Goal: Information Seeking & Learning: Learn about a topic

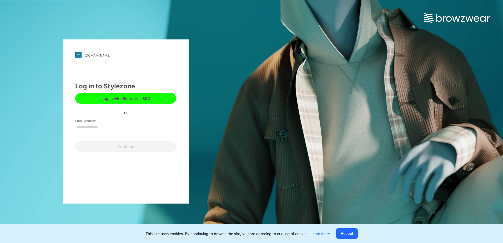
click at [95, 128] on input "Email Address" at bounding box center [125, 127] width 101 height 8
type input "**********"
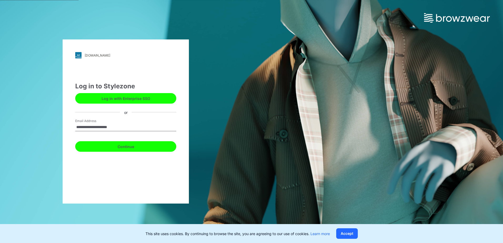
click at [123, 147] on button "Continue" at bounding box center [125, 146] width 101 height 11
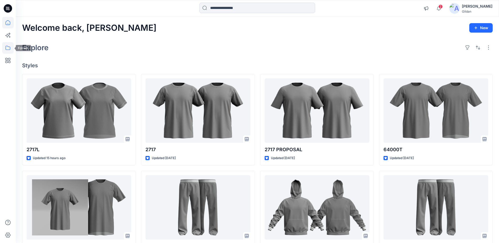
click at [7, 49] on icon at bounding box center [8, 48] width 12 height 12
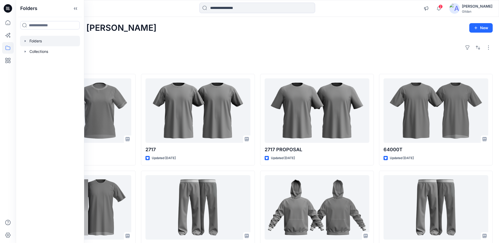
click at [35, 41] on div at bounding box center [50, 41] width 60 height 11
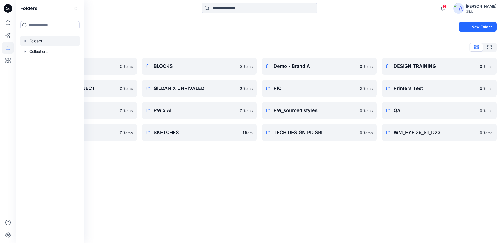
drag, startPoint x: 151, startPoint y: 41, endPoint x: 159, endPoint y: 43, distance: 7.7
click at [152, 41] on div "Folders List 3D ASSETS 0 items FIT STANDARDS PROJECT 0 items PW 0 items SEDDI V…" at bounding box center [259, 92] width 487 height 111
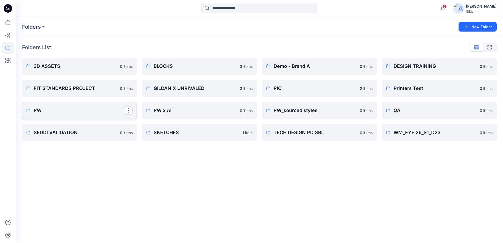
click at [74, 108] on p "PW" at bounding box center [79, 110] width 91 height 7
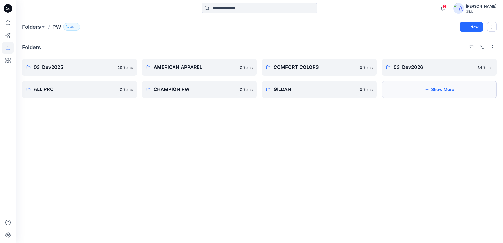
click at [426, 94] on button "Show More" at bounding box center [439, 89] width 115 height 17
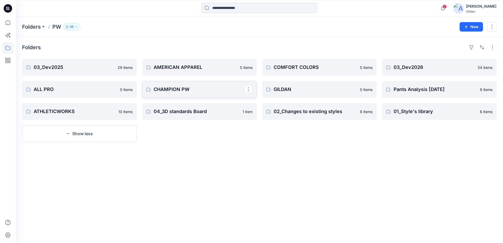
click at [213, 87] on p "CHAMPION PW" at bounding box center [199, 89] width 91 height 7
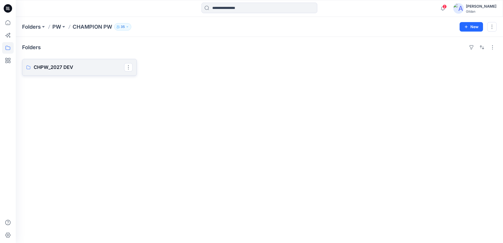
click at [77, 69] on p "CHPW_2027 DEV" at bounding box center [79, 67] width 91 height 7
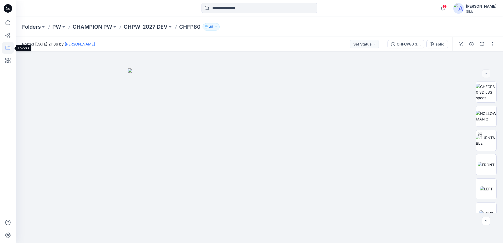
click at [8, 50] on icon at bounding box center [8, 48] width 5 height 4
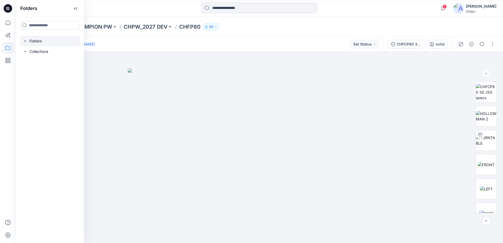
click at [46, 41] on div at bounding box center [50, 41] width 60 height 11
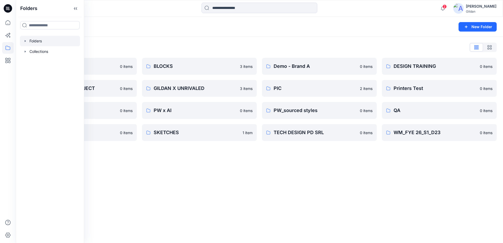
click at [233, 176] on div "Folders New Folder Folders List 3D ASSETS 0 items FIT STANDARDS PROJECT 0 items…" at bounding box center [259, 130] width 487 height 226
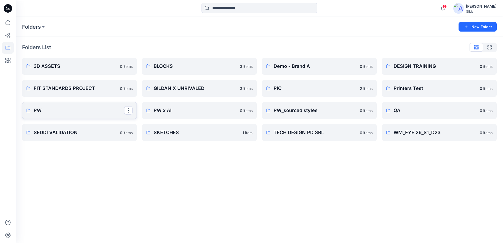
click at [34, 107] on p "PW" at bounding box center [79, 110] width 91 height 7
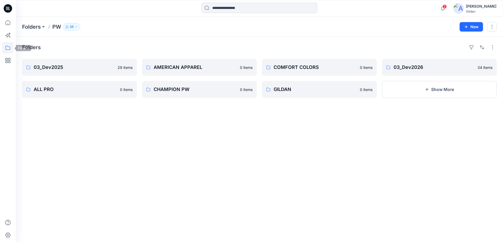
click at [7, 46] on icon at bounding box center [8, 48] width 12 height 12
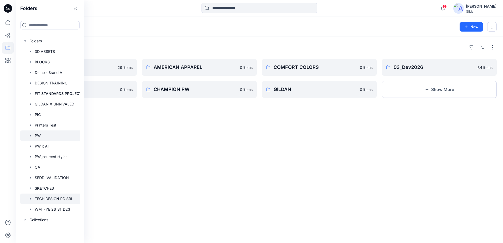
click at [61, 200] on div at bounding box center [52, 199] width 65 height 11
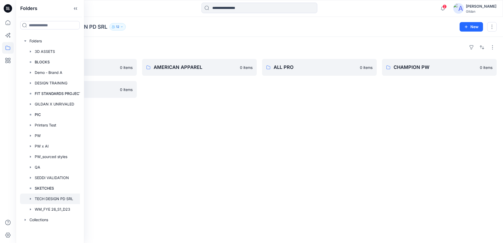
click at [319, 152] on div "Folders GILDAN 0 items COMFORT COLORS 0 items AMERICAN APPAREL 0 items ALL PRO …" at bounding box center [259, 140] width 487 height 206
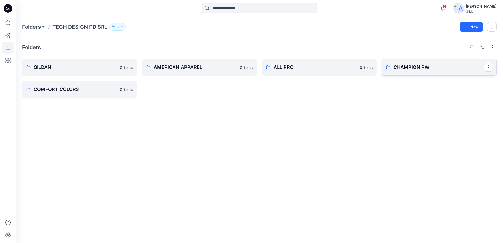
click at [411, 66] on p "CHAMPION PW" at bounding box center [439, 67] width 91 height 7
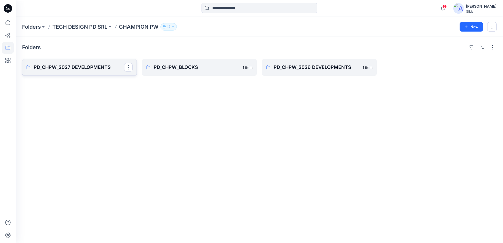
click at [58, 67] on p "PD_CHPW_2027 DEVELOPMENTS" at bounding box center [79, 67] width 91 height 7
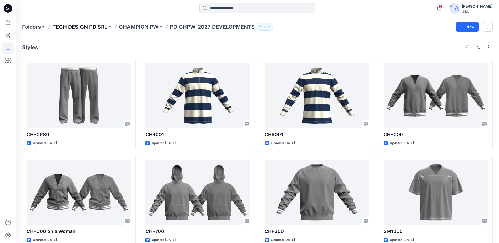
click at [84, 27] on p "TECH DESIGN PD SRL" at bounding box center [79, 26] width 55 height 7
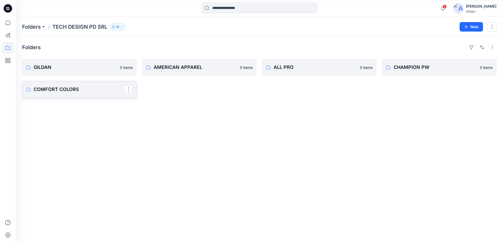
click at [78, 96] on link "COMFORT COLORS" at bounding box center [79, 89] width 115 height 17
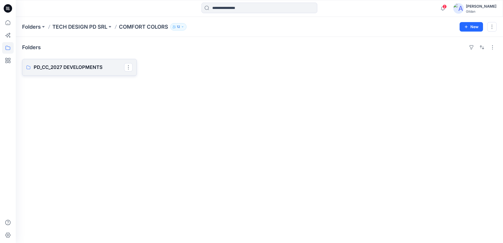
click at [81, 72] on link "PD_CC_2027 DEVELOPMENTS" at bounding box center [79, 67] width 115 height 17
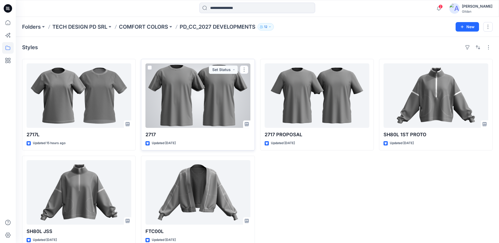
click at [176, 89] on div at bounding box center [198, 95] width 105 height 64
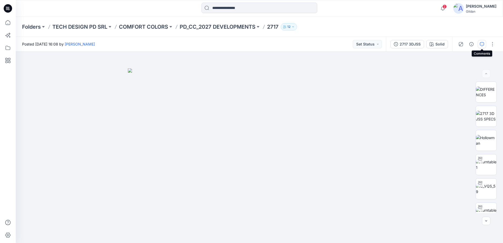
click at [483, 45] on icon "button" at bounding box center [482, 44] width 4 height 4
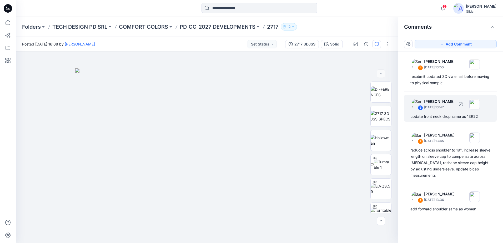
click at [453, 118] on div "update front neck drop same as 13R22" at bounding box center [451, 116] width 80 height 6
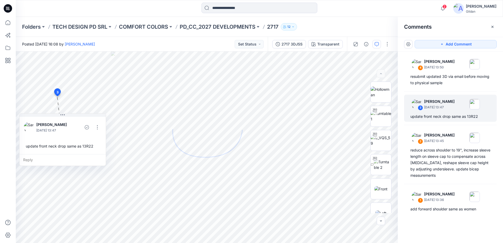
click at [386, 8] on div "2 Notifications Your style 2717L has been updated with 2717L 2nd 3DJSS version …" at bounding box center [259, 9] width 487 height 12
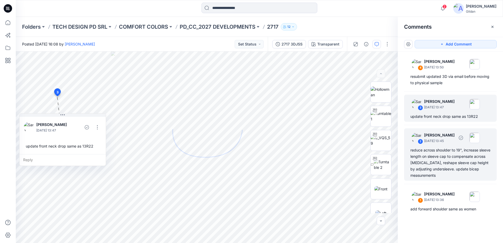
click at [435, 161] on div "reduce across shoulder to 19", increase sleeve length on sleeve cap to compensa…" at bounding box center [451, 163] width 80 height 32
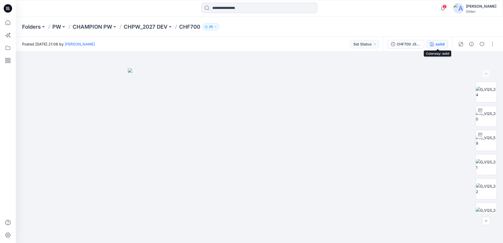
click at [435, 46] on button "solid" at bounding box center [438, 44] width 22 height 8
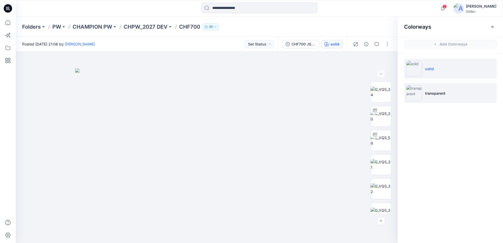
click at [414, 94] on img at bounding box center [414, 93] width 16 height 16
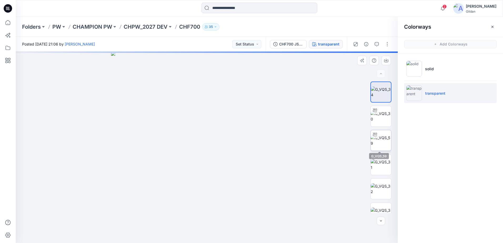
click at [380, 137] on img at bounding box center [381, 140] width 21 height 11
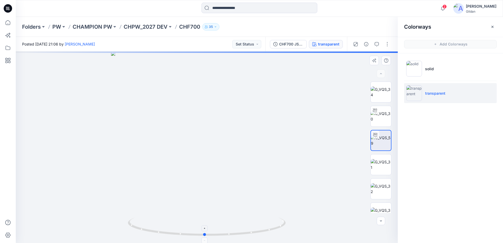
drag, startPoint x: 267, startPoint y: 230, endPoint x: 265, endPoint y: 232, distance: 3.0
click at [265, 232] on icon at bounding box center [207, 228] width 159 height 20
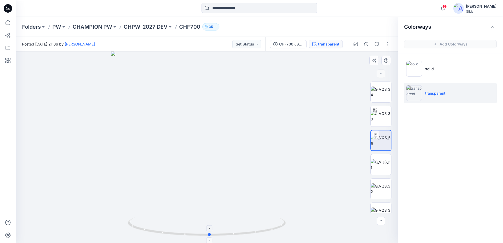
drag, startPoint x: 271, startPoint y: 229, endPoint x: 281, endPoint y: 229, distance: 9.7
click at [281, 229] on icon at bounding box center [207, 228] width 159 height 20
click at [242, 236] on icon at bounding box center [207, 228] width 159 height 20
